Goal: Use online tool/utility: Utilize a website feature to perform a specific function

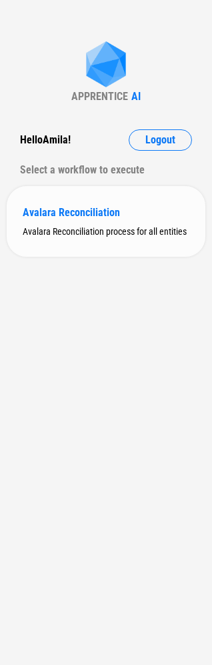
click at [71, 215] on div "Avalara Reconciliation" at bounding box center [106, 212] width 167 height 13
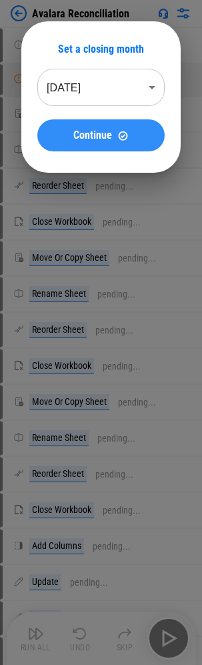
click at [75, 134] on span "Continue" at bounding box center [92, 135] width 39 height 11
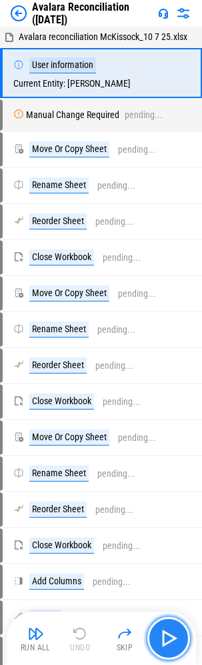
click at [165, 632] on img "button" at bounding box center [168, 637] width 21 height 21
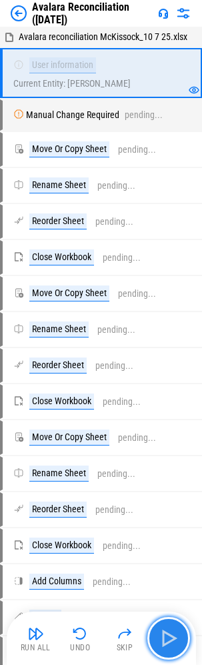
click at [163, 636] on img "button" at bounding box center [168, 637] width 21 height 21
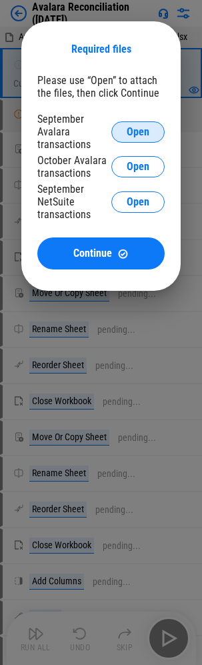
click at [142, 123] on button "Open" at bounding box center [137, 131] width 53 height 21
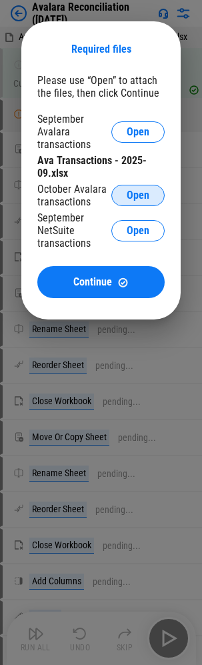
click at [131, 195] on span "Open" at bounding box center [138, 195] width 23 height 11
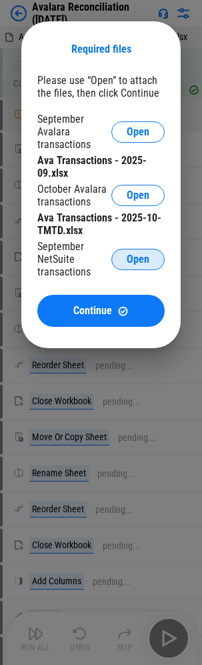
click at [135, 255] on span "Open" at bounding box center [138, 259] width 23 height 11
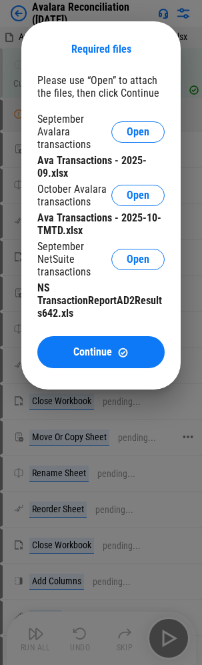
drag, startPoint x: 107, startPoint y: 355, endPoint x: 3, endPoint y: 544, distance: 215.4
click at [107, 355] on span "Continue" at bounding box center [92, 352] width 39 height 11
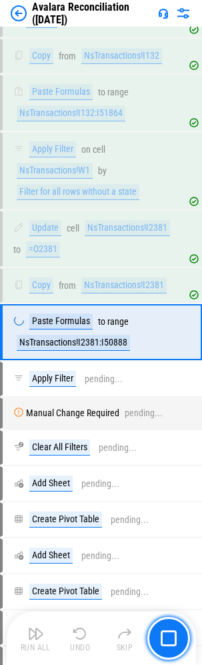
scroll to position [2513, 0]
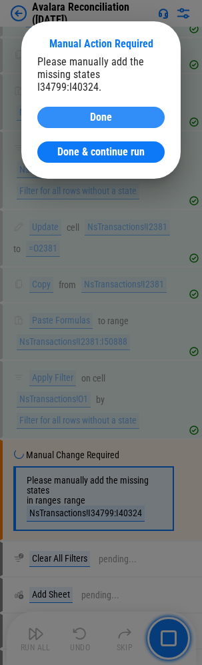
click at [80, 113] on div "Done" at bounding box center [100, 117] width 95 height 11
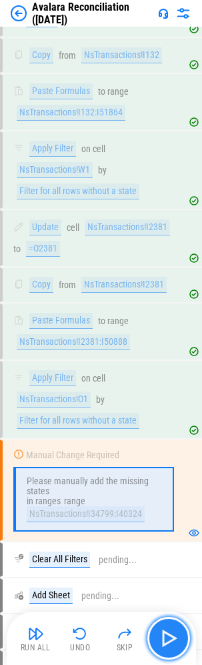
click at [165, 636] on img "button" at bounding box center [168, 637] width 21 height 21
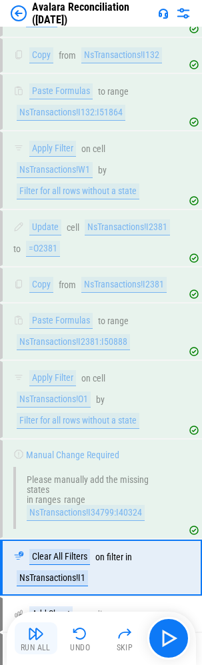
click at [29, 643] on div "Run All" at bounding box center [36, 647] width 30 height 8
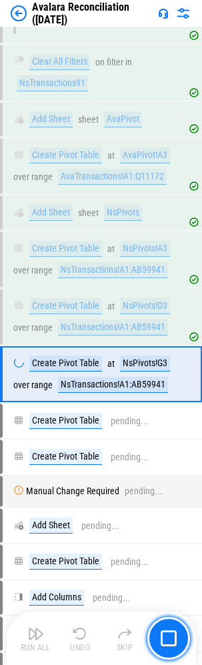
scroll to position [3050, 0]
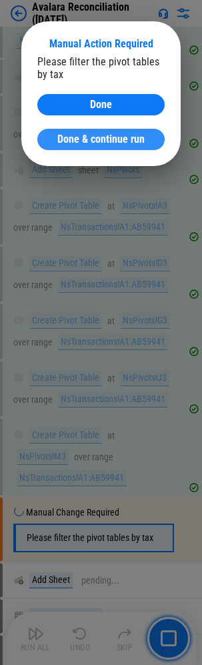
click at [73, 139] on span "Done & continue run" at bounding box center [100, 139] width 87 height 11
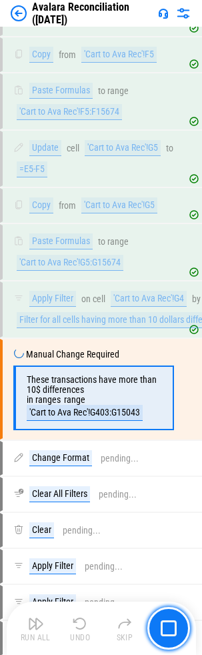
scroll to position [4478, 0]
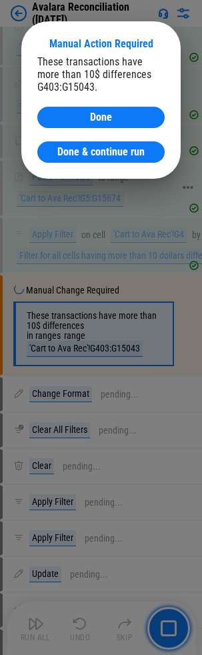
drag, startPoint x: 87, startPoint y: 149, endPoint x: 20, endPoint y: 169, distance: 69.6
click at [87, 149] on span "Done & continue run" at bounding box center [100, 152] width 87 height 11
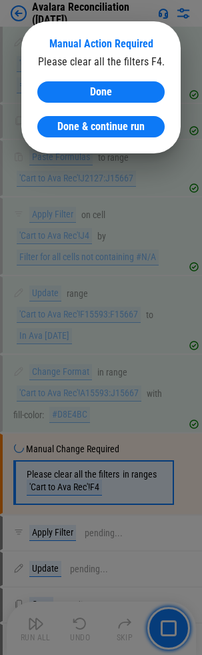
scroll to position [6444, 0]
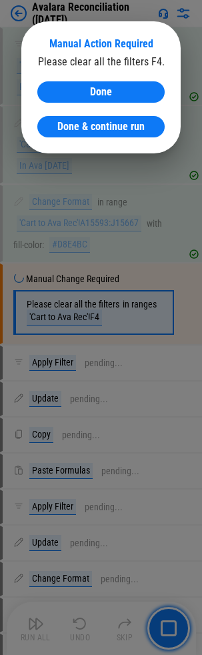
drag, startPoint x: 69, startPoint y: 125, endPoint x: 64, endPoint y: 129, distance: 7.1
click at [69, 125] on span "Done & continue run" at bounding box center [100, 126] width 87 height 11
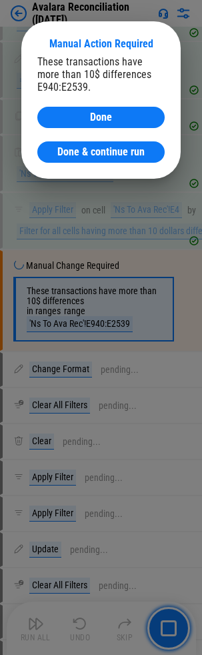
scroll to position [10651, 0]
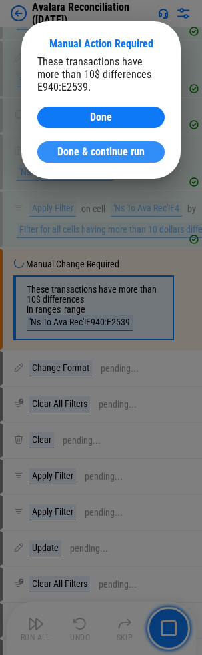
click at [83, 153] on span "Done & continue run" at bounding box center [100, 152] width 87 height 11
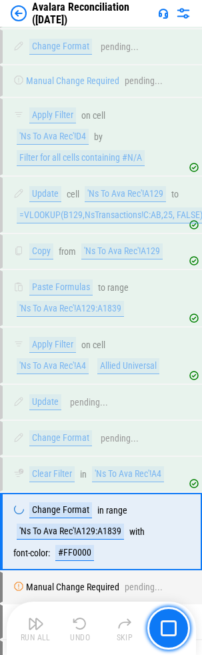
scroll to position [12709, 0]
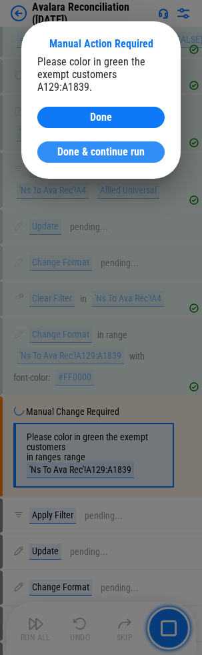
click at [111, 152] on span "Done & continue run" at bounding box center [100, 152] width 87 height 11
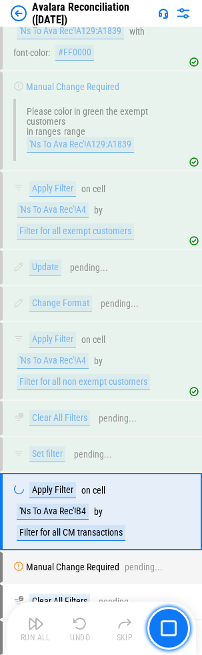
scroll to position [13246, 0]
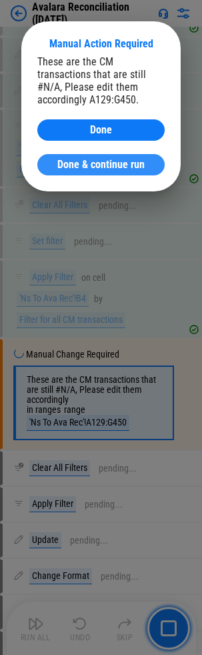
click at [62, 165] on span "Done & continue run" at bounding box center [100, 164] width 87 height 11
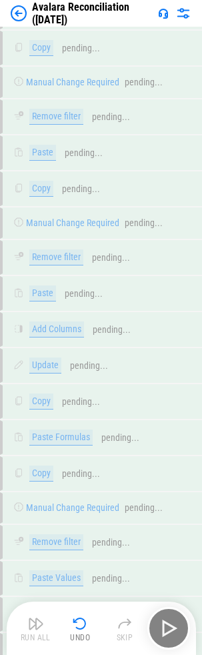
scroll to position [33023, 0]
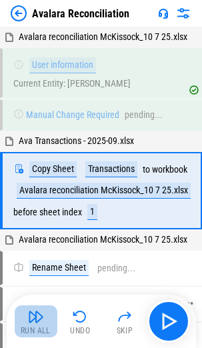
drag, startPoint x: 39, startPoint y: 319, endPoint x: 6, endPoint y: 311, distance: 33.5
click at [39, 319] on img "button" at bounding box center [36, 317] width 16 height 16
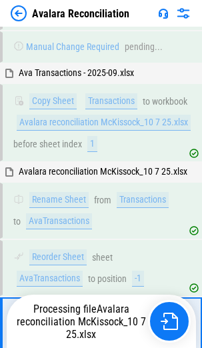
scroll to position [220, 0]
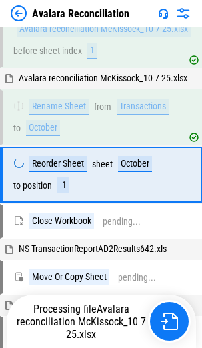
scroll to position [453, 0]
